Goal: Task Accomplishment & Management: Use online tool/utility

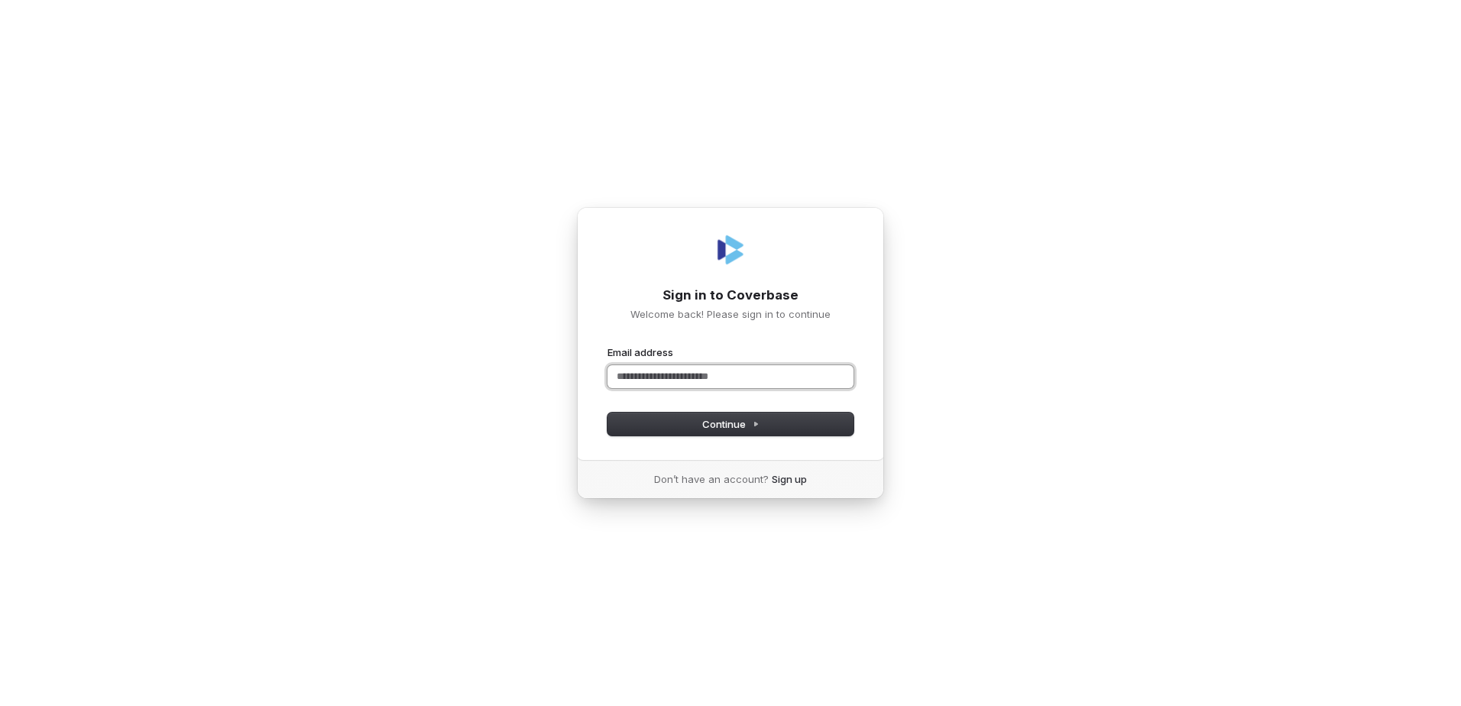
click at [672, 371] on input "Email address" at bounding box center [731, 376] width 246 height 23
click at [608, 345] on button "submit" at bounding box center [608, 345] width 0 height 0
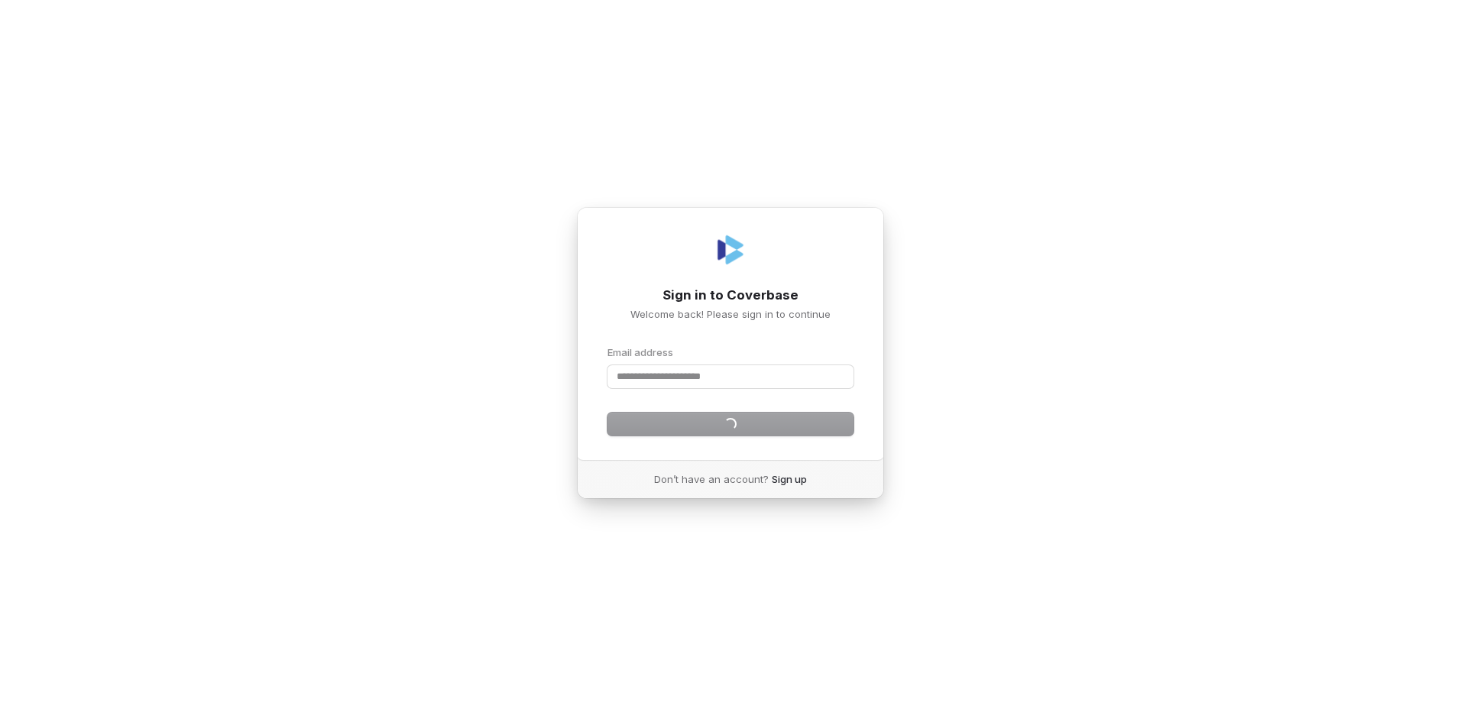
type input "**********"
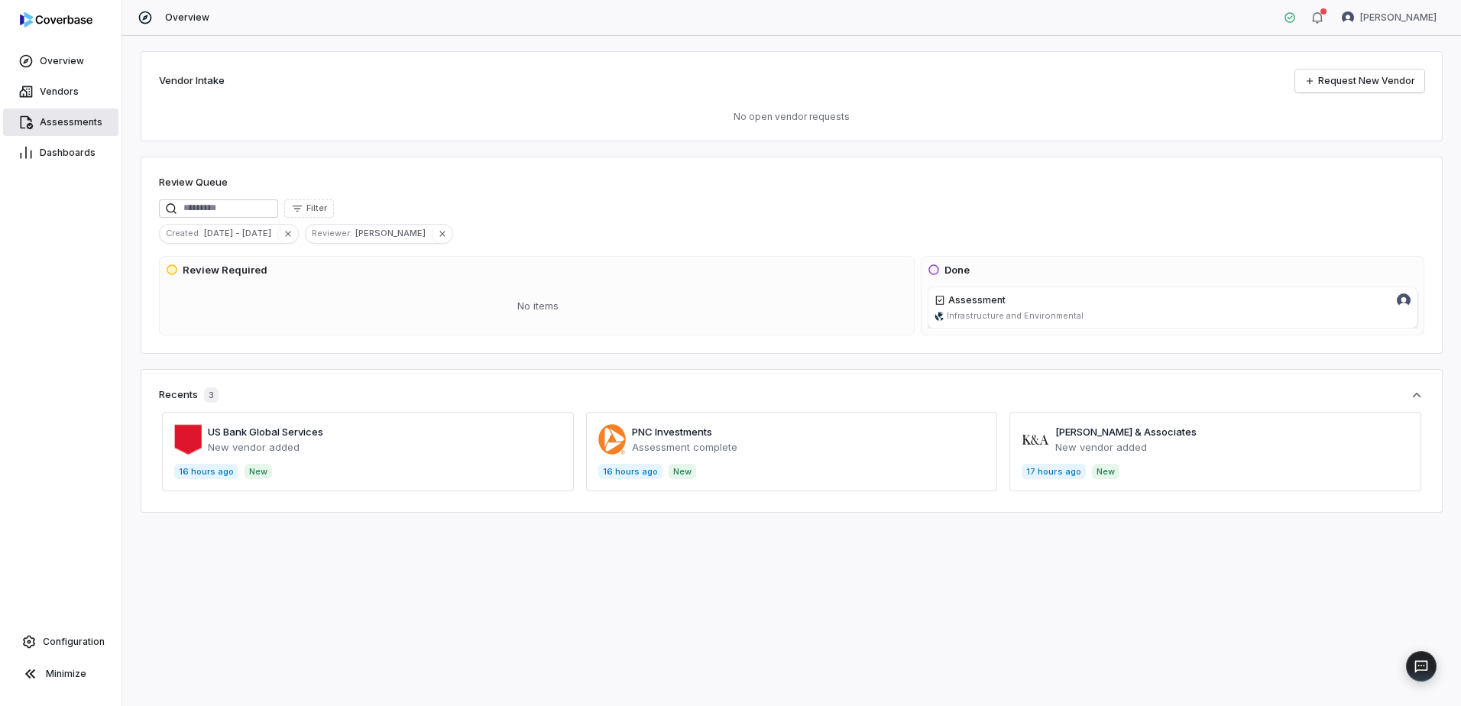
click at [55, 131] on link "Assessments" at bounding box center [60, 123] width 115 height 28
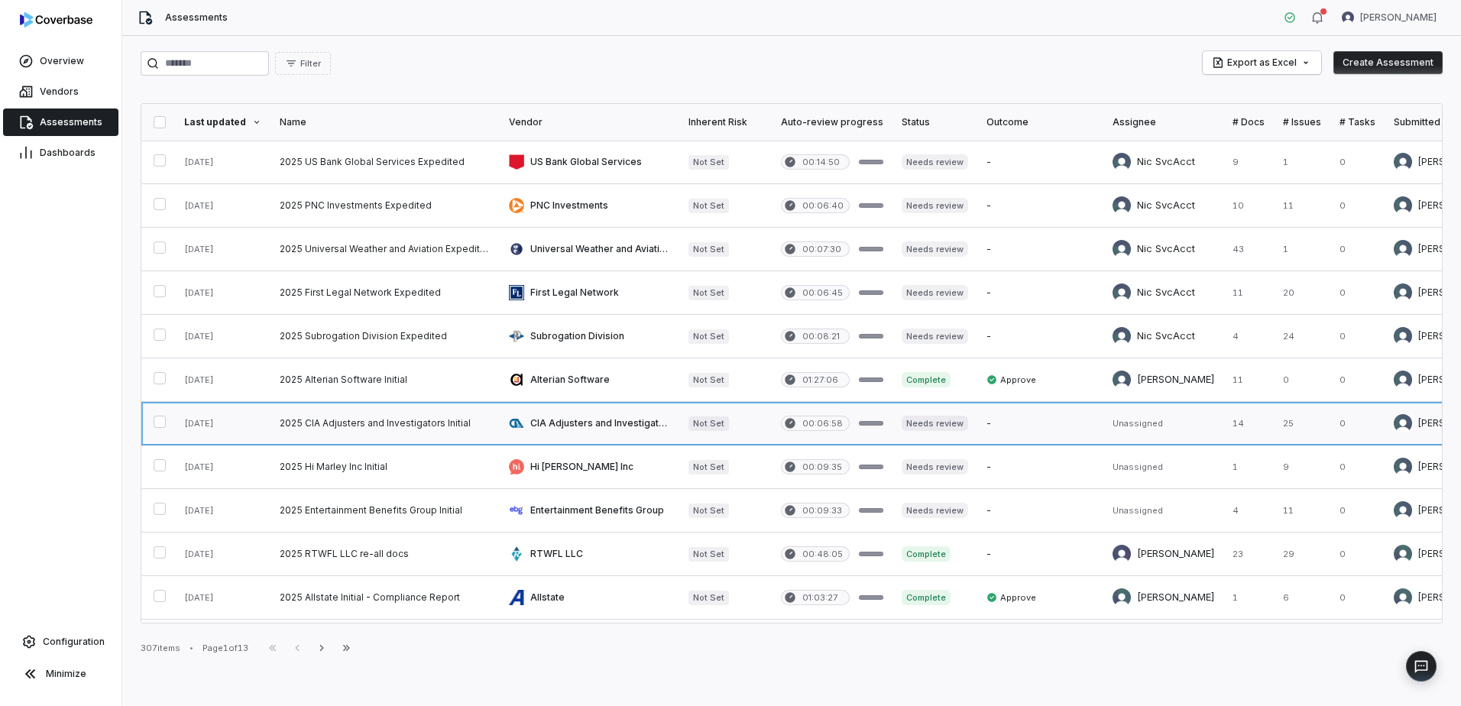
click at [601, 428] on link at bounding box center [590, 423] width 180 height 43
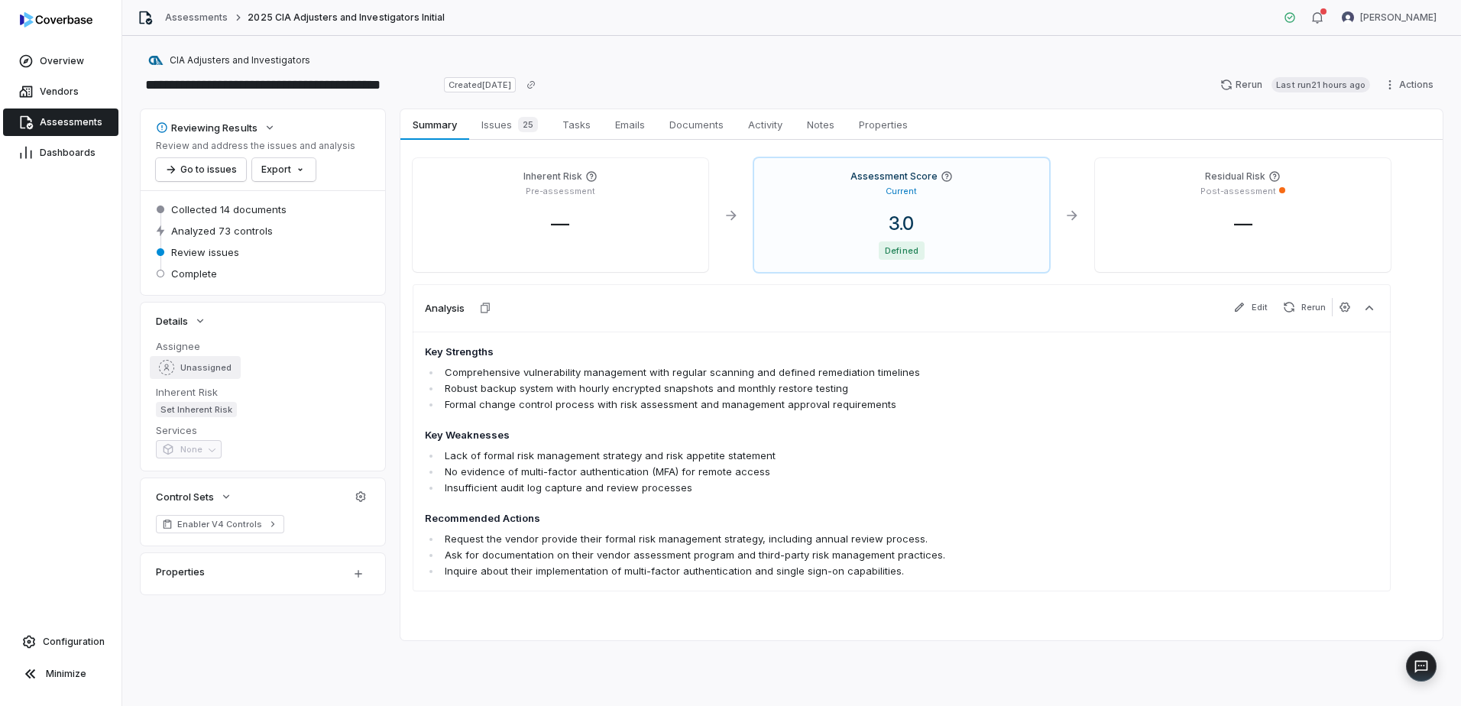
click at [192, 366] on span "Unassigned" at bounding box center [205, 367] width 51 height 11
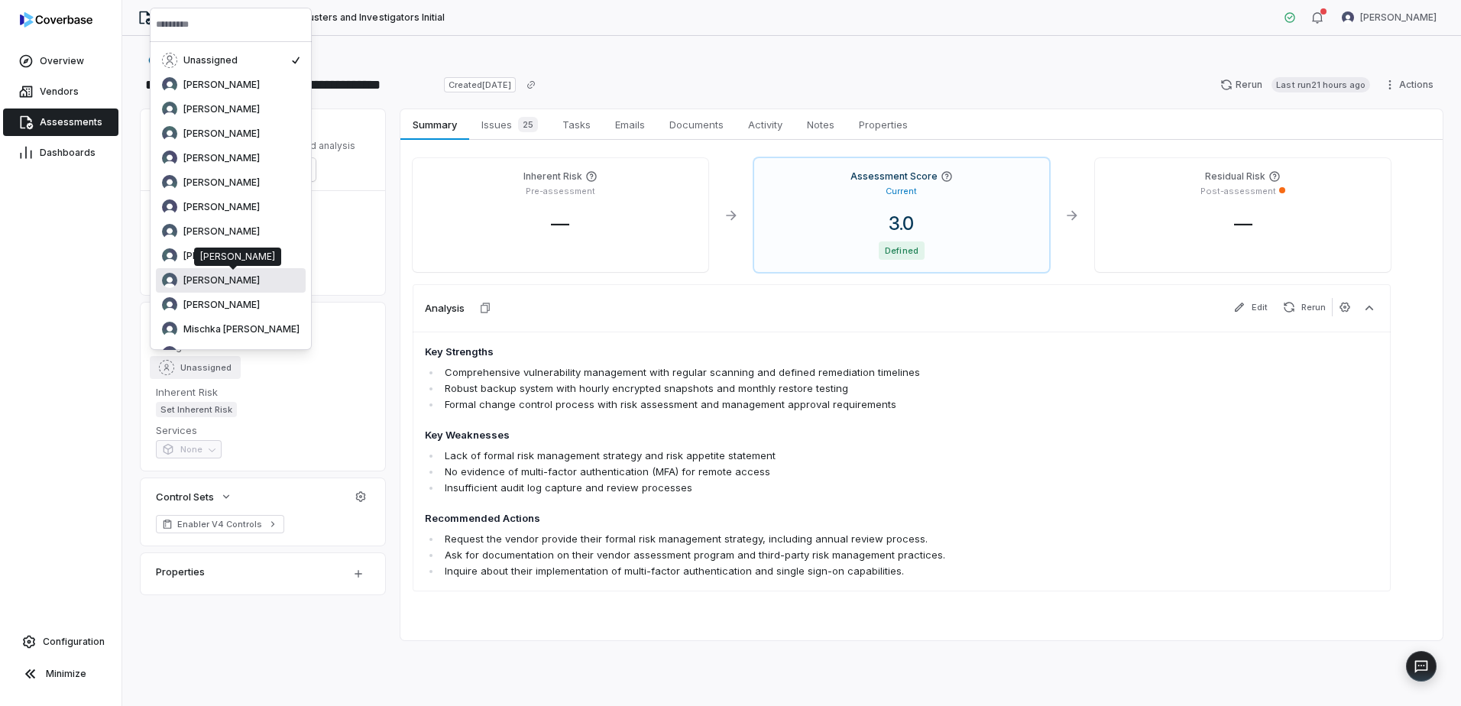
click at [230, 276] on span "[PERSON_NAME]" at bounding box center [221, 280] width 76 height 12
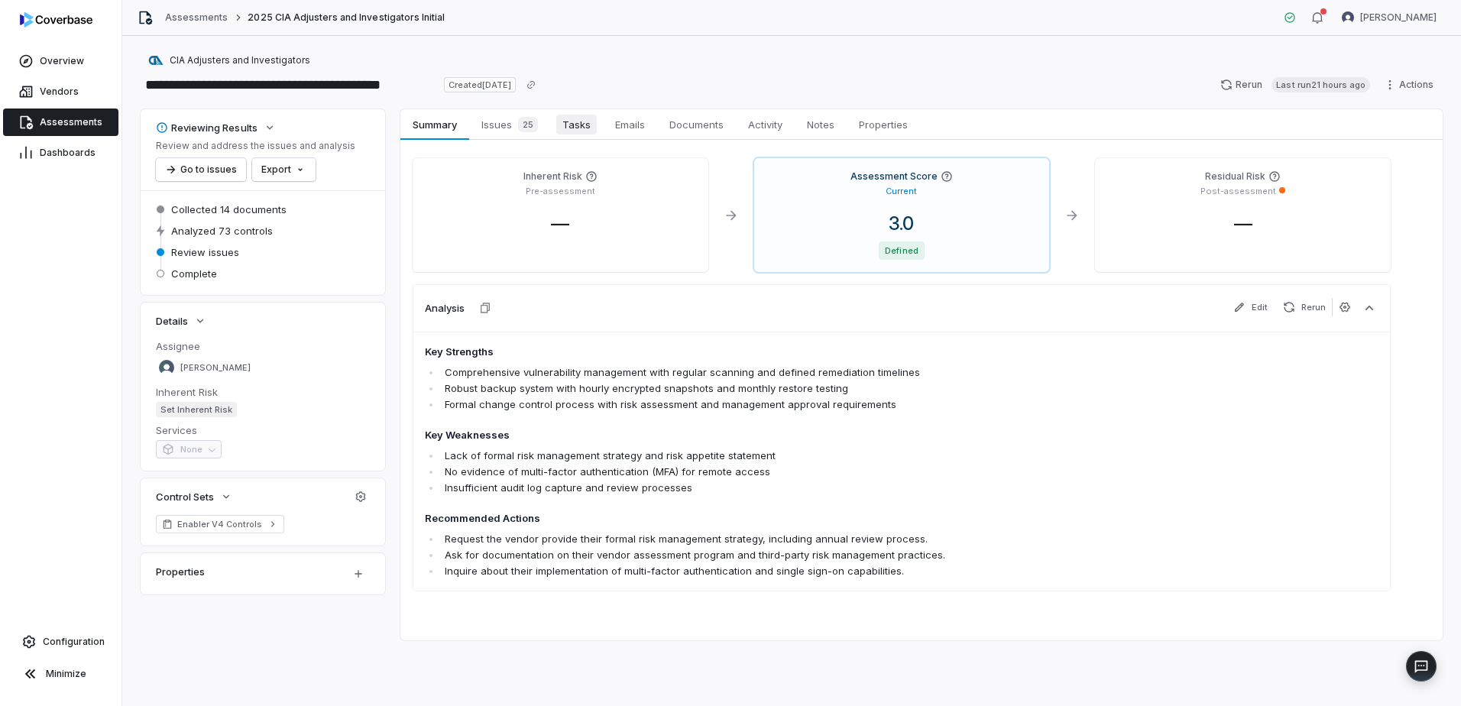
click at [572, 131] on span "Tasks" at bounding box center [576, 125] width 41 height 20
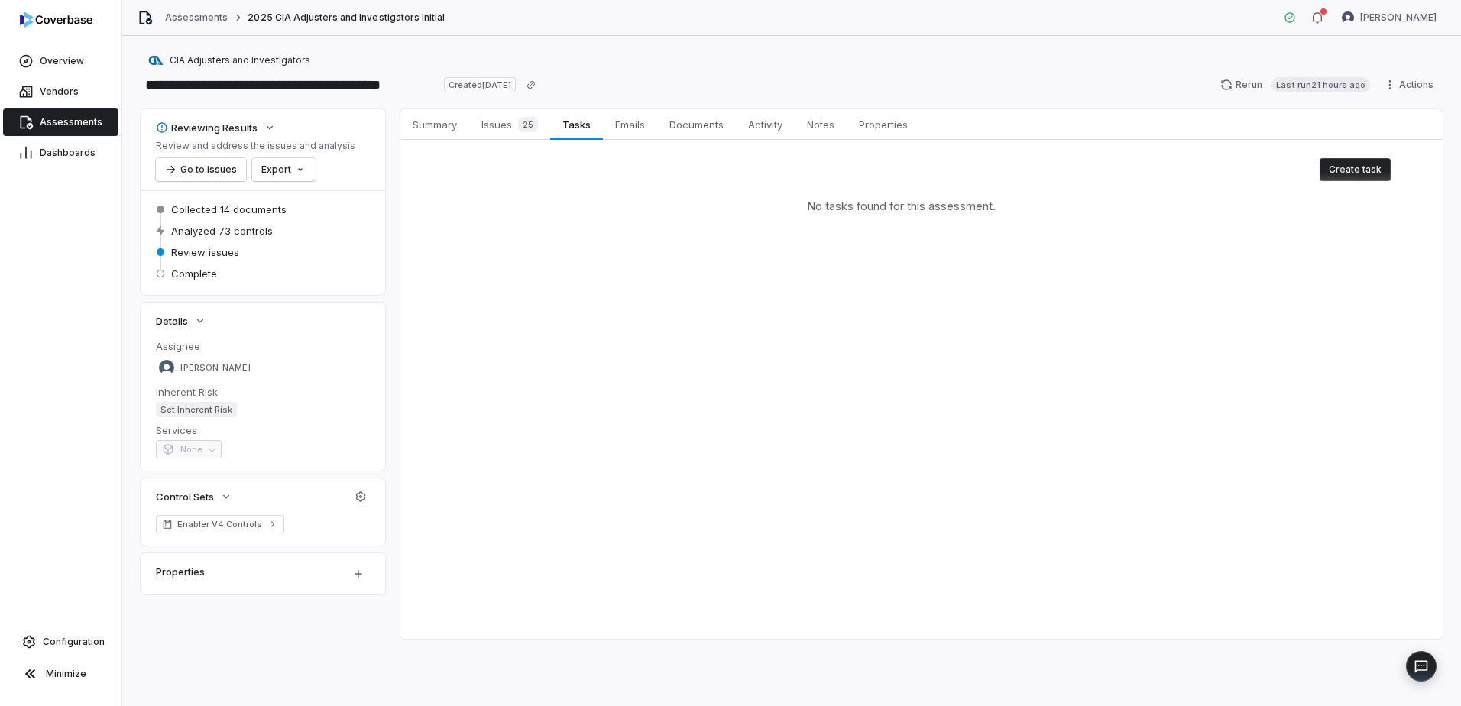
click at [1336, 178] on button "Create task" at bounding box center [1355, 169] width 71 height 23
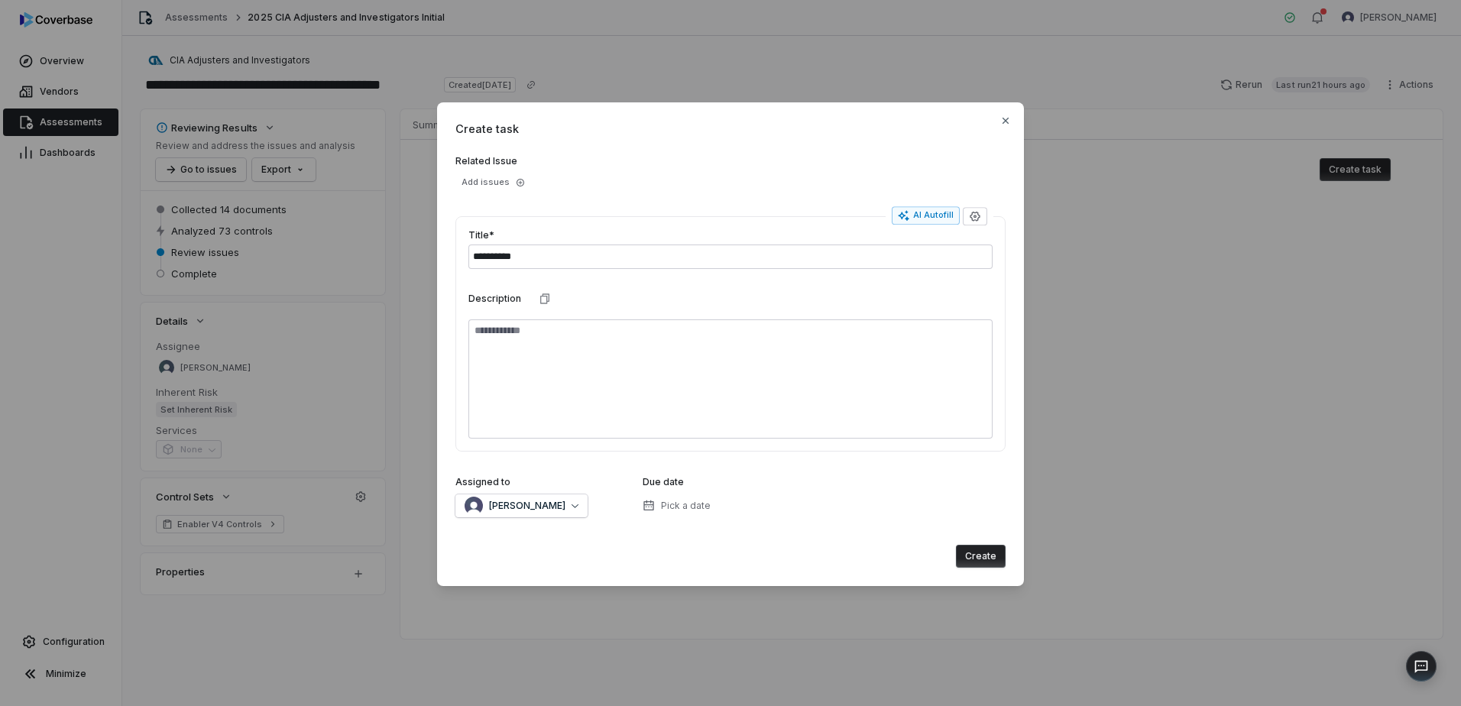
type input "**********"
click at [551, 489] on div "[PERSON_NAME] [PERSON_NAME]" at bounding box center [515, 481] width 87 height 18
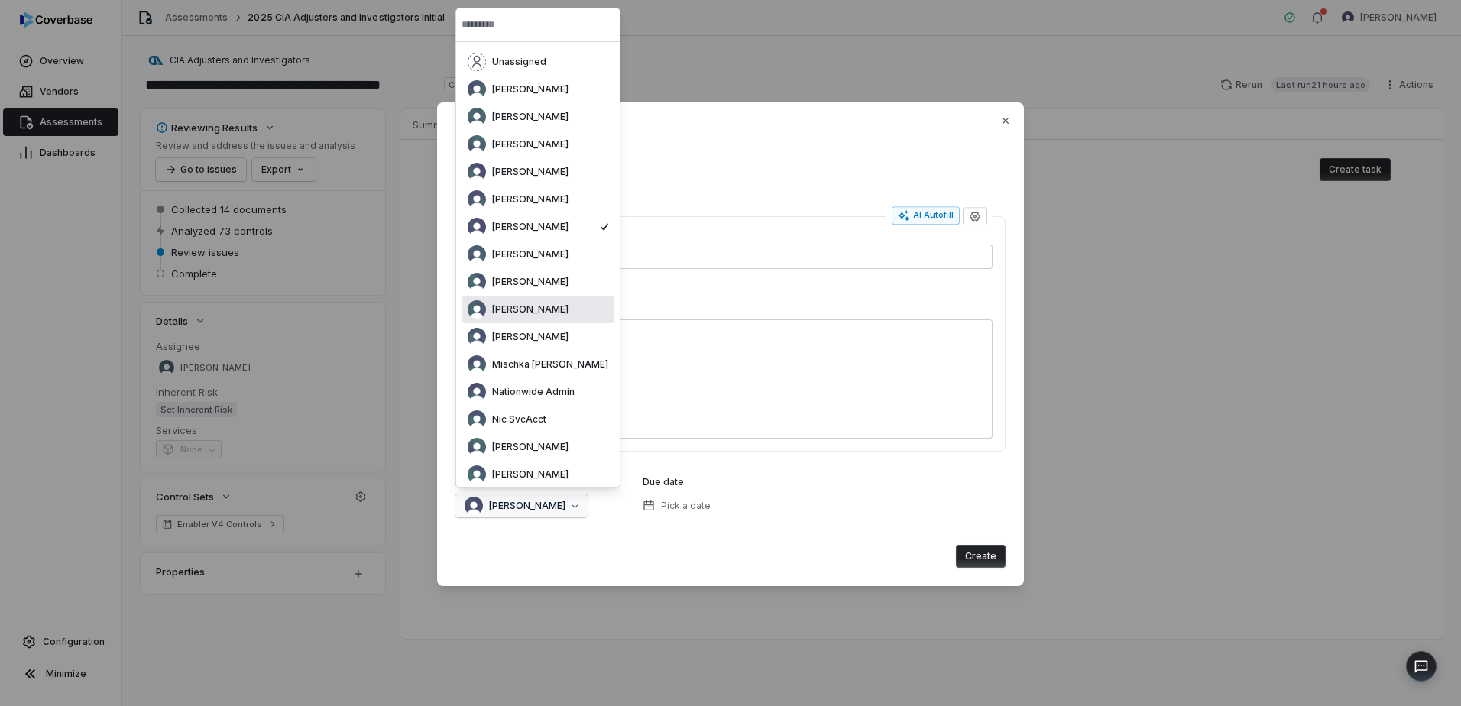
click at [537, 316] on div "[PERSON_NAME]" at bounding box center [538, 309] width 141 height 18
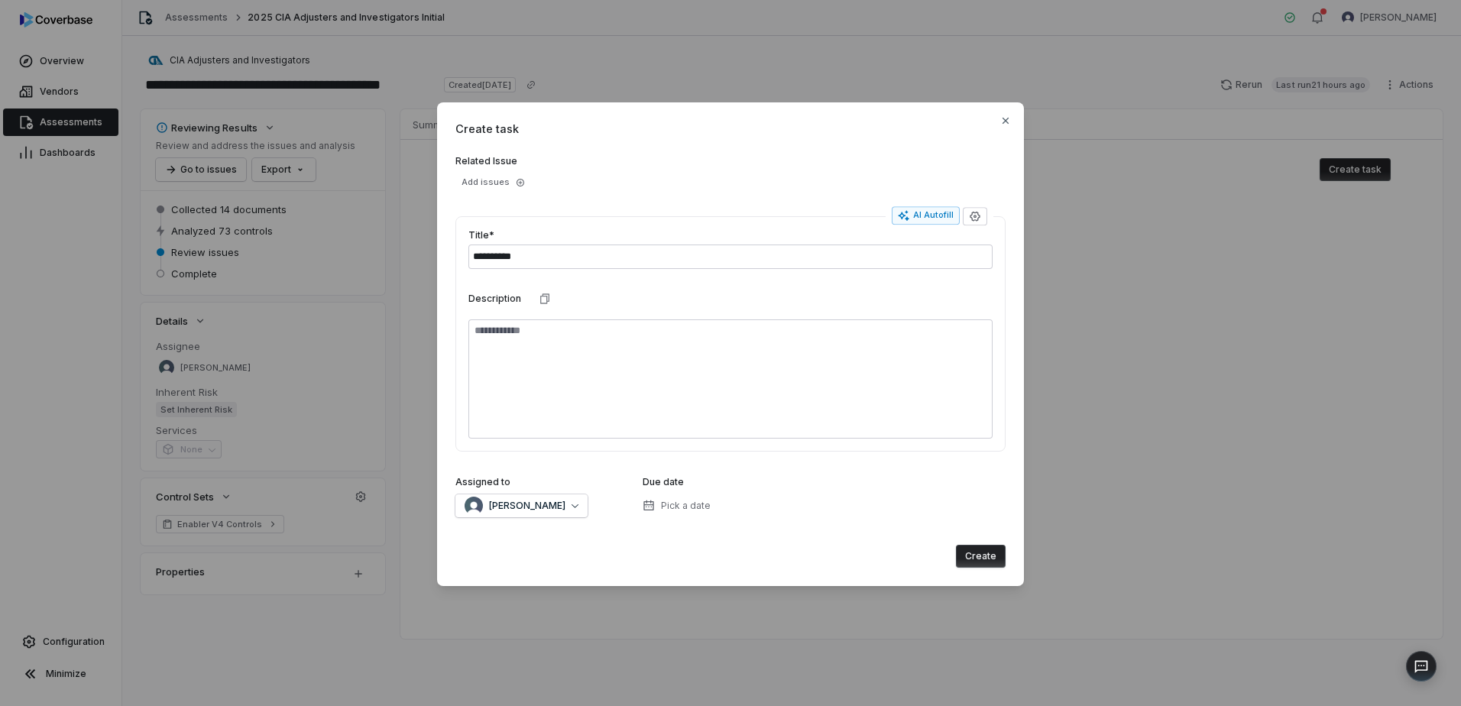
click at [978, 558] on button "Create" at bounding box center [981, 556] width 50 height 23
type textarea "*"
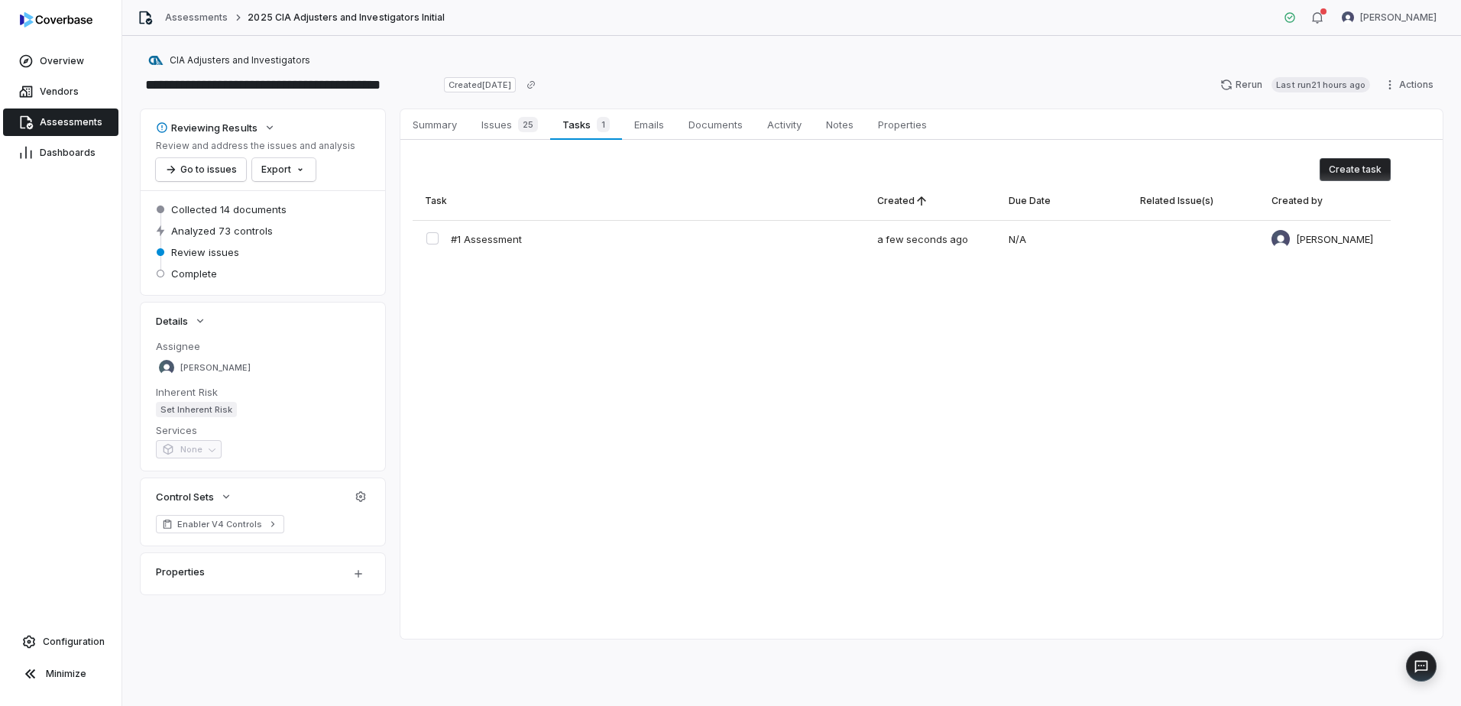
click at [53, 124] on span "Assessments" at bounding box center [71, 122] width 63 height 12
